Goal: Navigation & Orientation: Find specific page/section

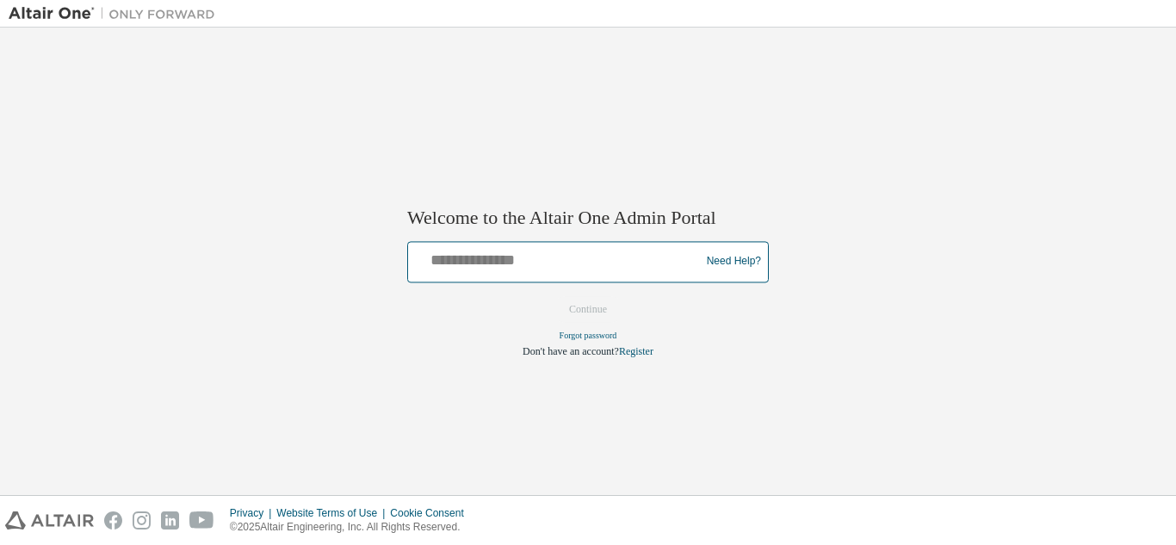
click at [445, 263] on input "text" at bounding box center [556, 257] width 283 height 25
type input "**********"
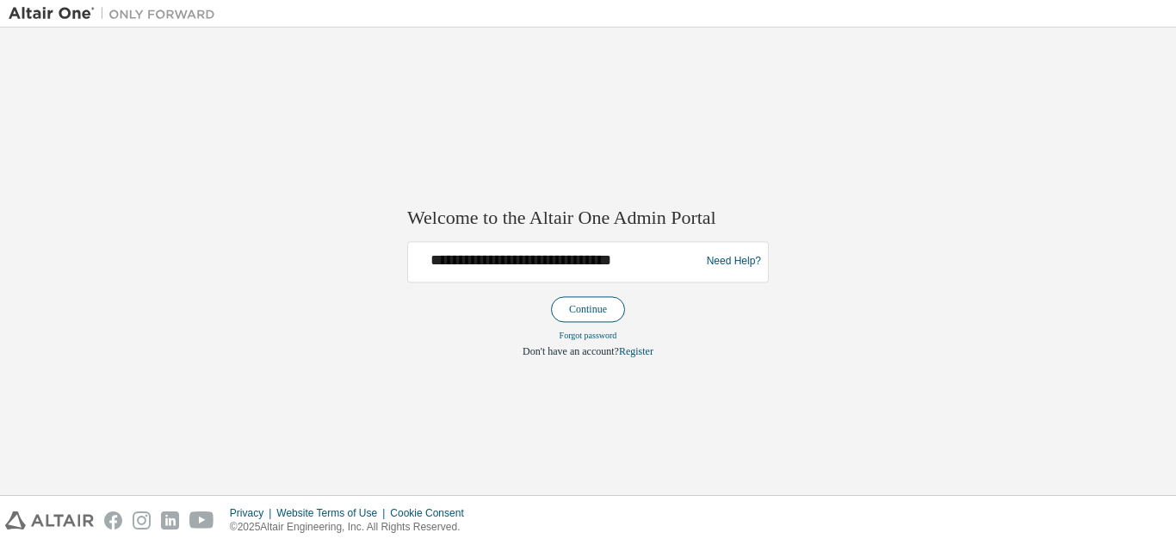
click at [595, 318] on button "Continue" at bounding box center [588, 309] width 74 height 26
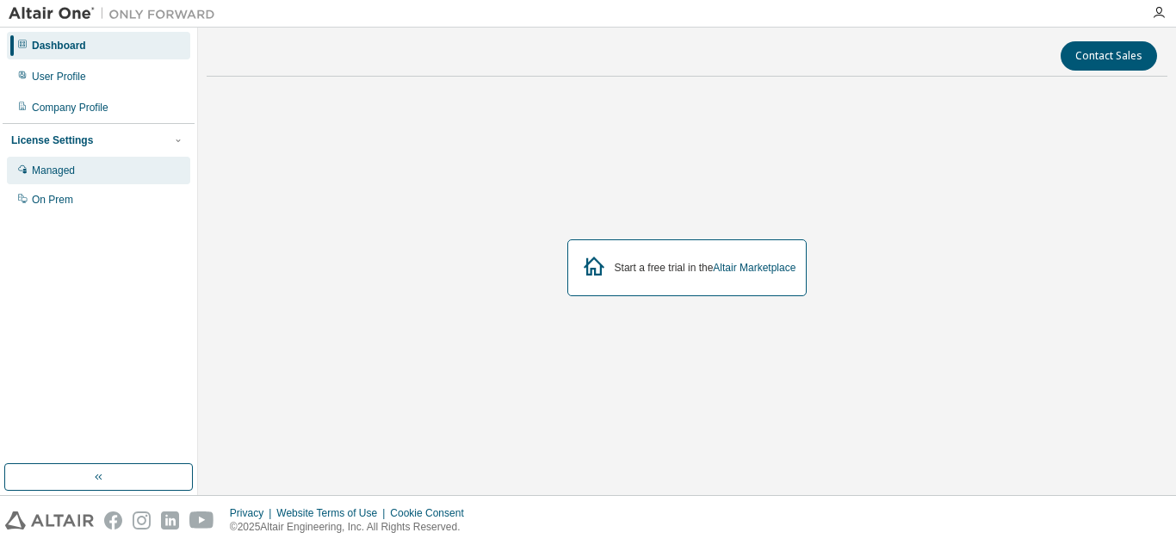
click at [127, 160] on div "Managed" at bounding box center [98, 171] width 183 height 28
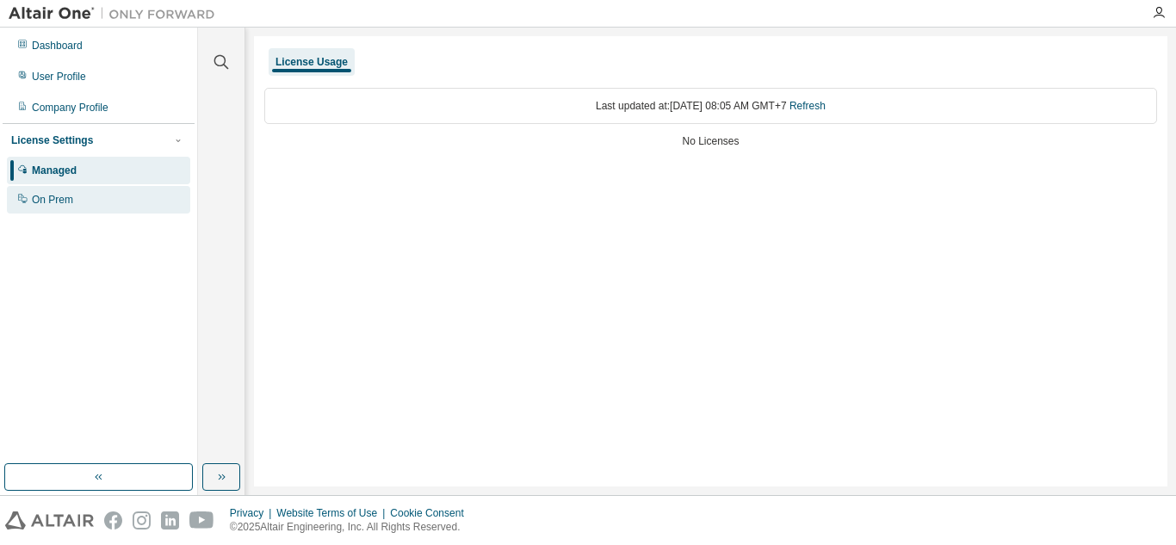
click at [108, 189] on div "On Prem" at bounding box center [98, 200] width 183 height 28
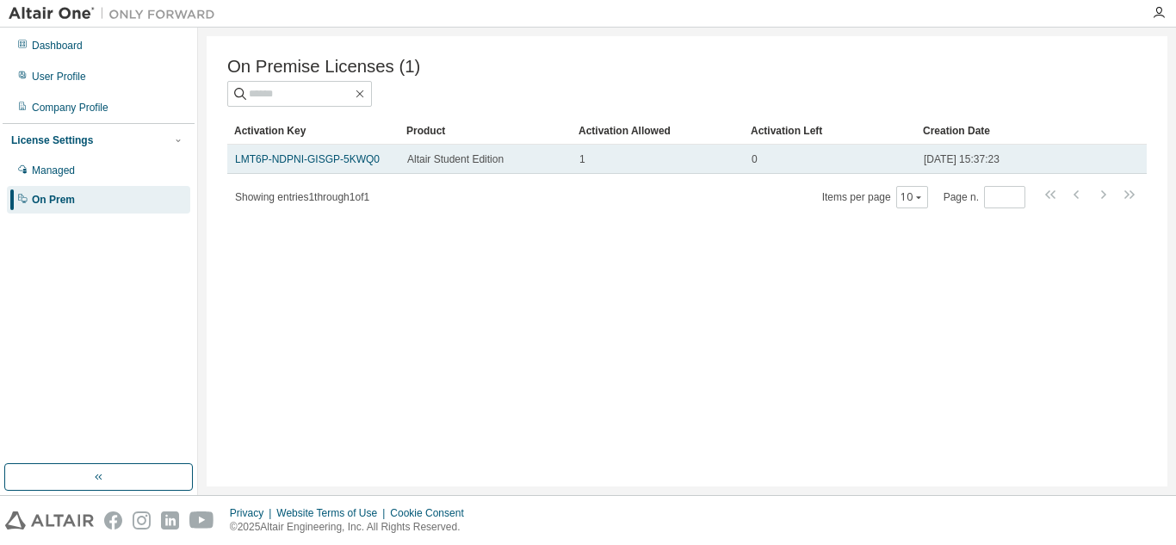
click at [613, 166] on div "1" at bounding box center [657, 159] width 157 height 14
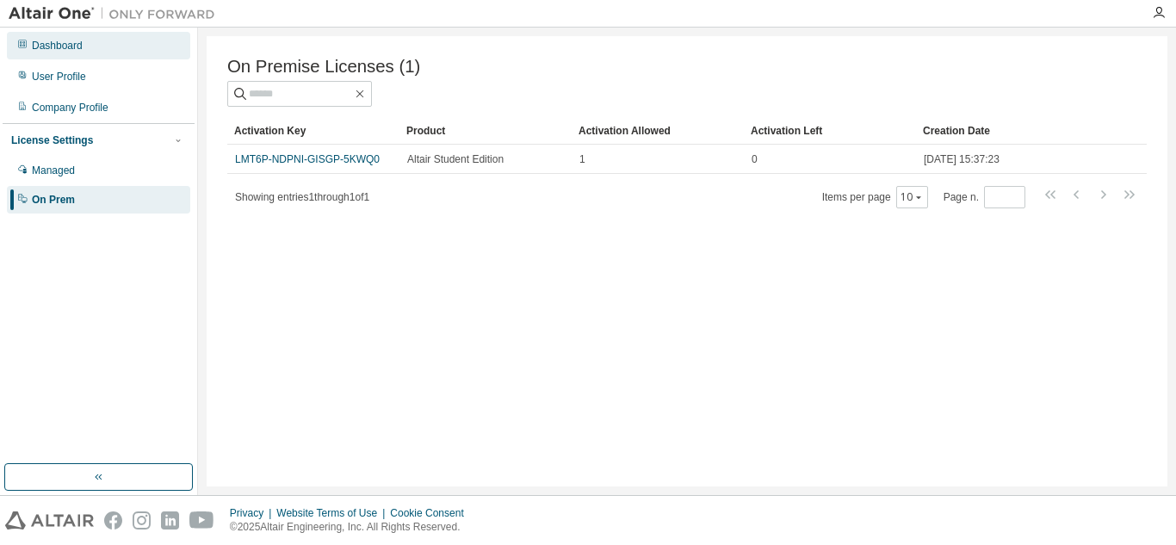
click at [111, 49] on div "Dashboard" at bounding box center [98, 46] width 183 height 28
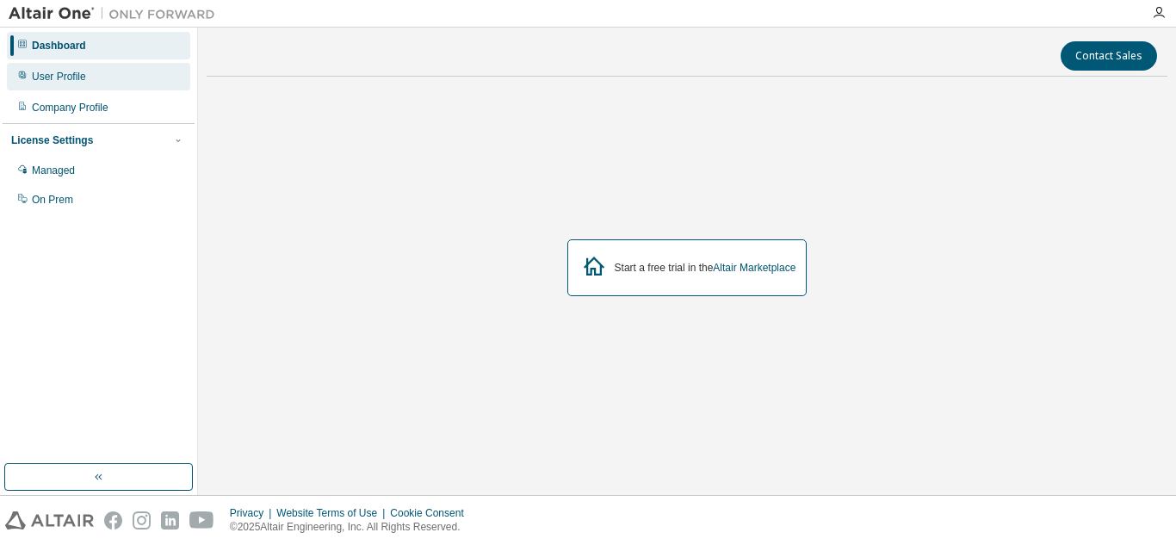
click at [104, 72] on div "User Profile" at bounding box center [98, 77] width 183 height 28
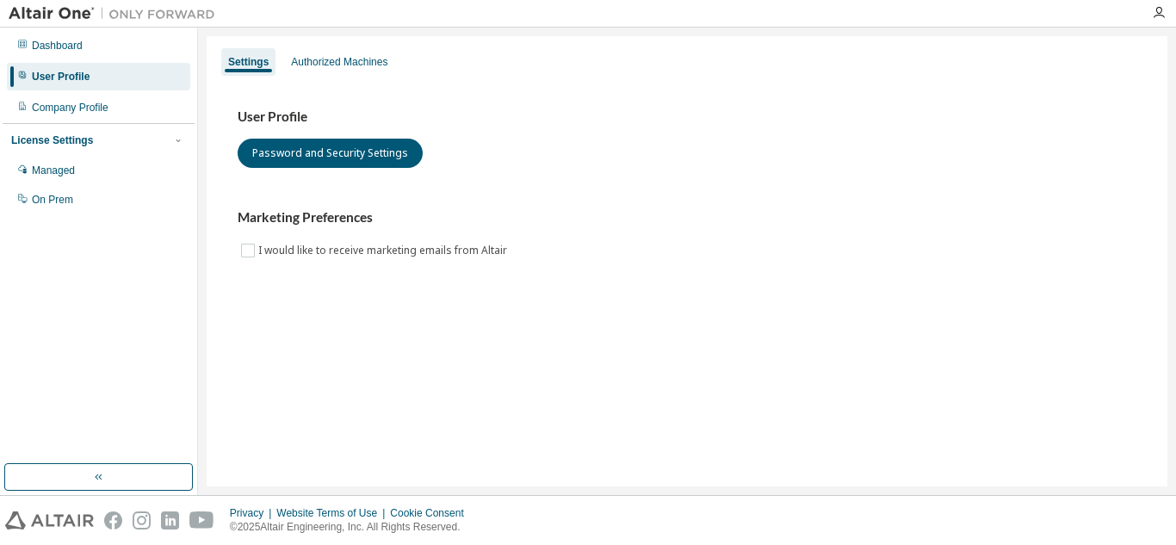
click at [104, 92] on div "Dashboard User Profile Company Profile License Settings Managed On Prem" at bounding box center [99, 122] width 192 height 185
click at [102, 113] on div "Company Profile" at bounding box center [70, 108] width 77 height 14
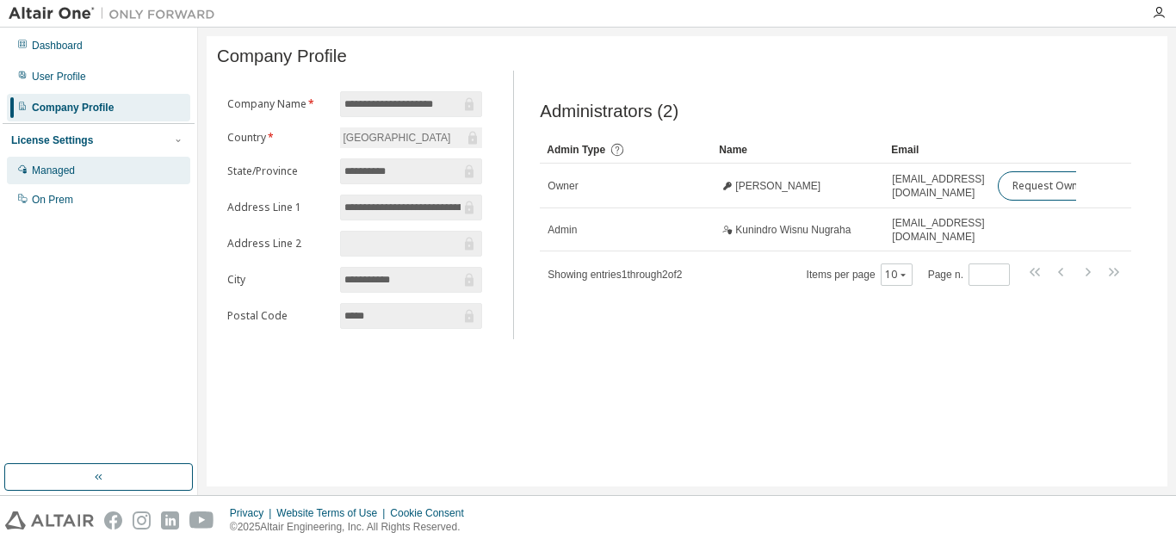
click at [78, 170] on div "Managed" at bounding box center [98, 171] width 183 height 28
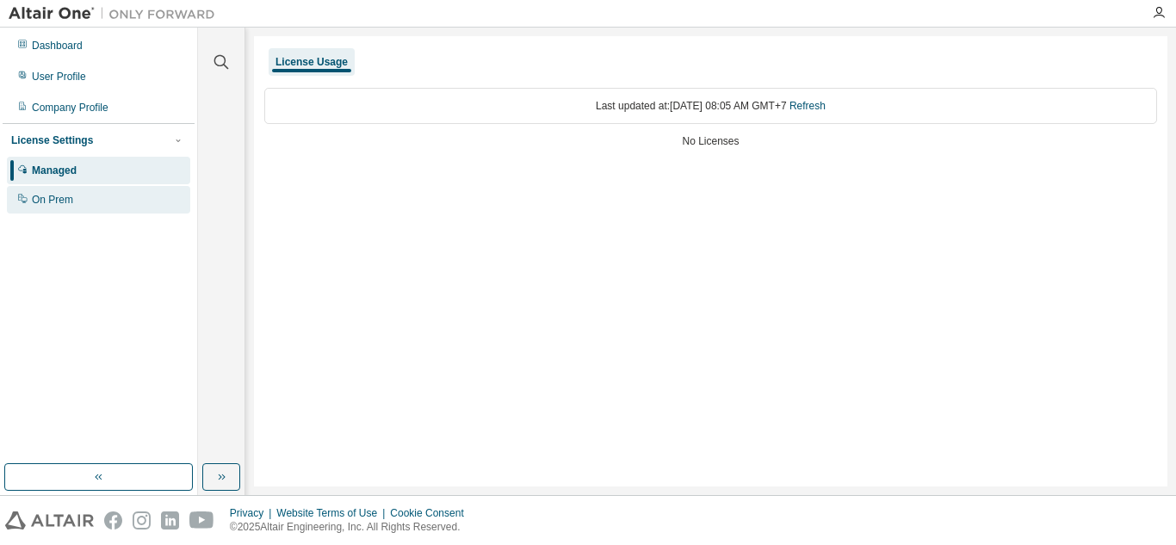
click at [96, 189] on div "On Prem" at bounding box center [98, 200] width 183 height 28
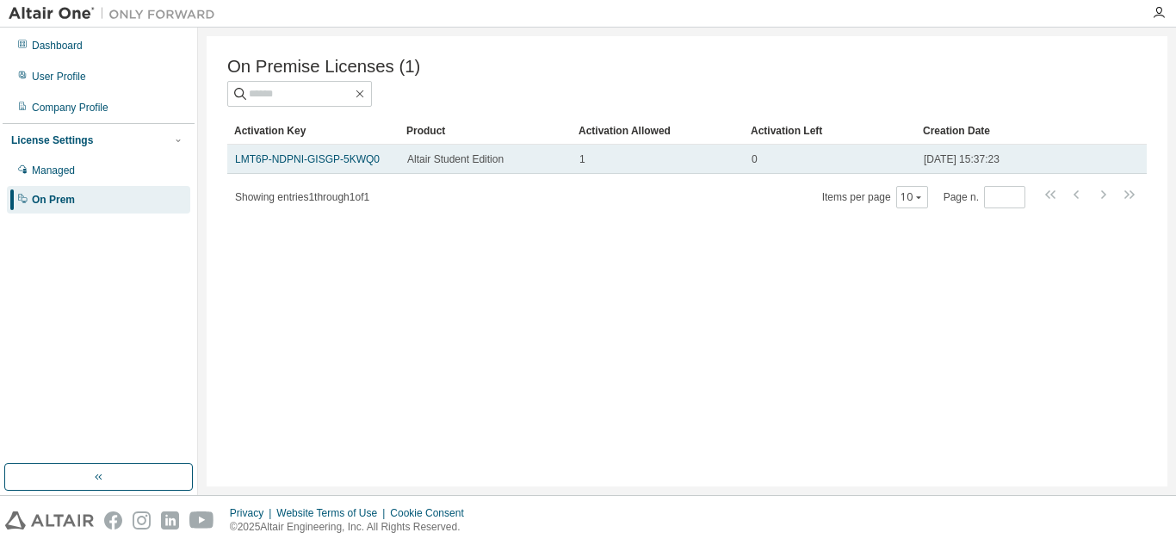
click at [587, 148] on td "1" at bounding box center [658, 159] width 172 height 29
click at [584, 164] on span "1" at bounding box center [582, 159] width 6 height 14
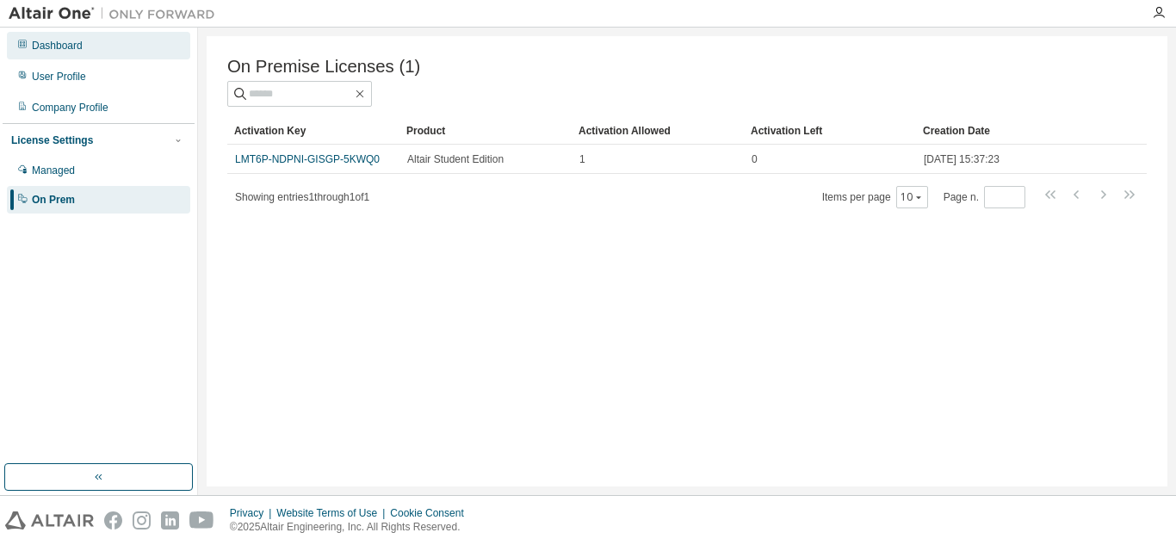
click at [48, 48] on div "Dashboard" at bounding box center [57, 46] width 51 height 14
